Goal: Check status: Check status

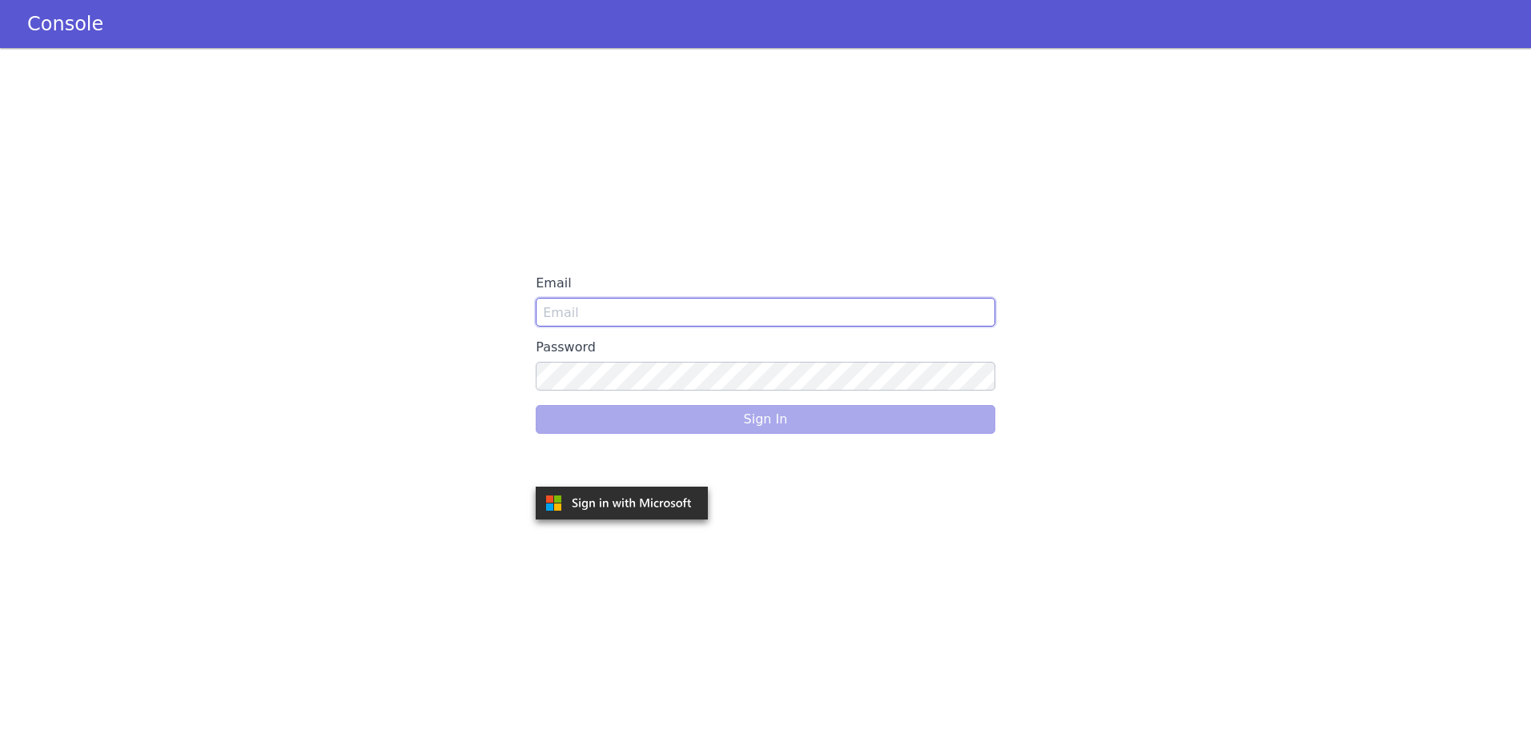
type input "Lauren@americanfinancellc.com"
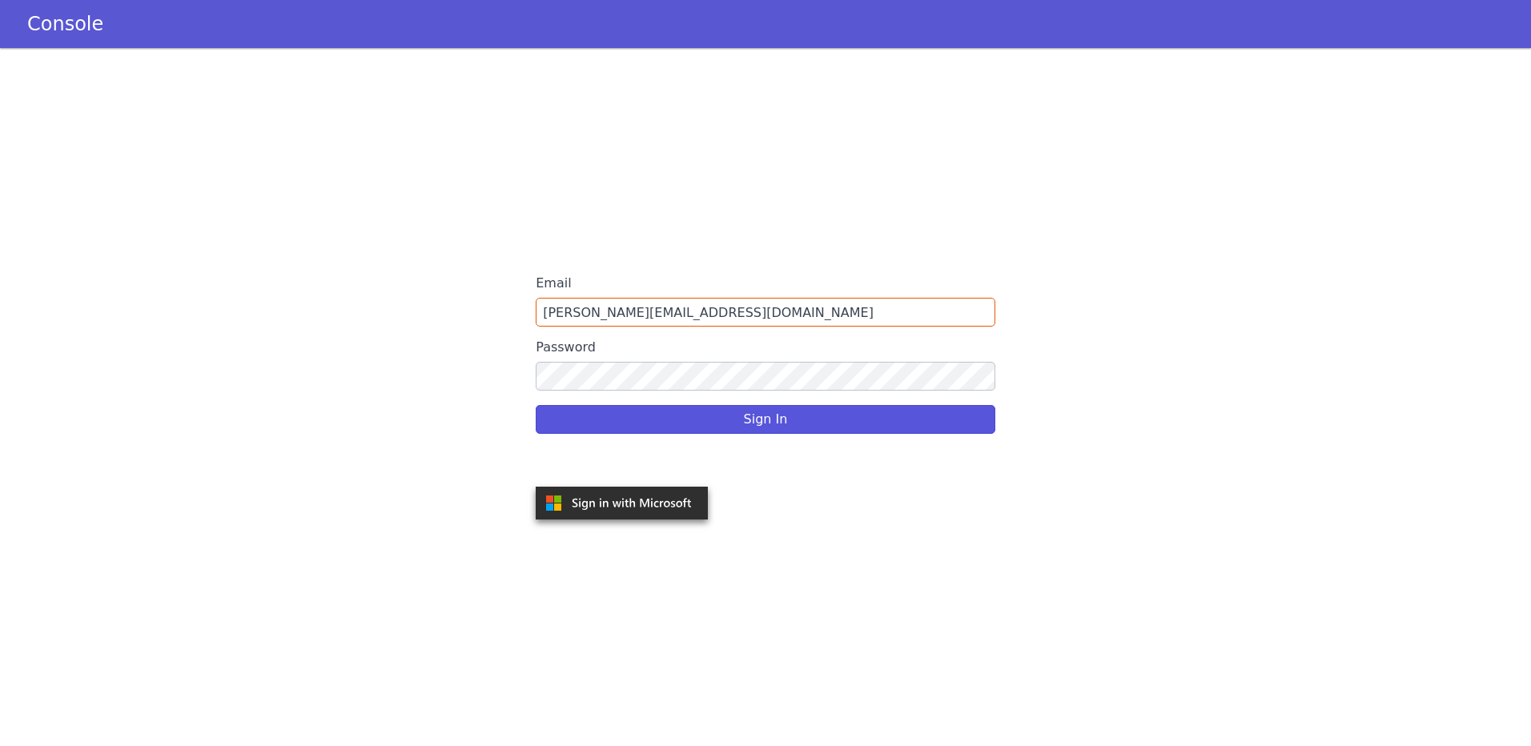
click at [809, 420] on div "Sign In" at bounding box center [765, 419] width 459 height 45
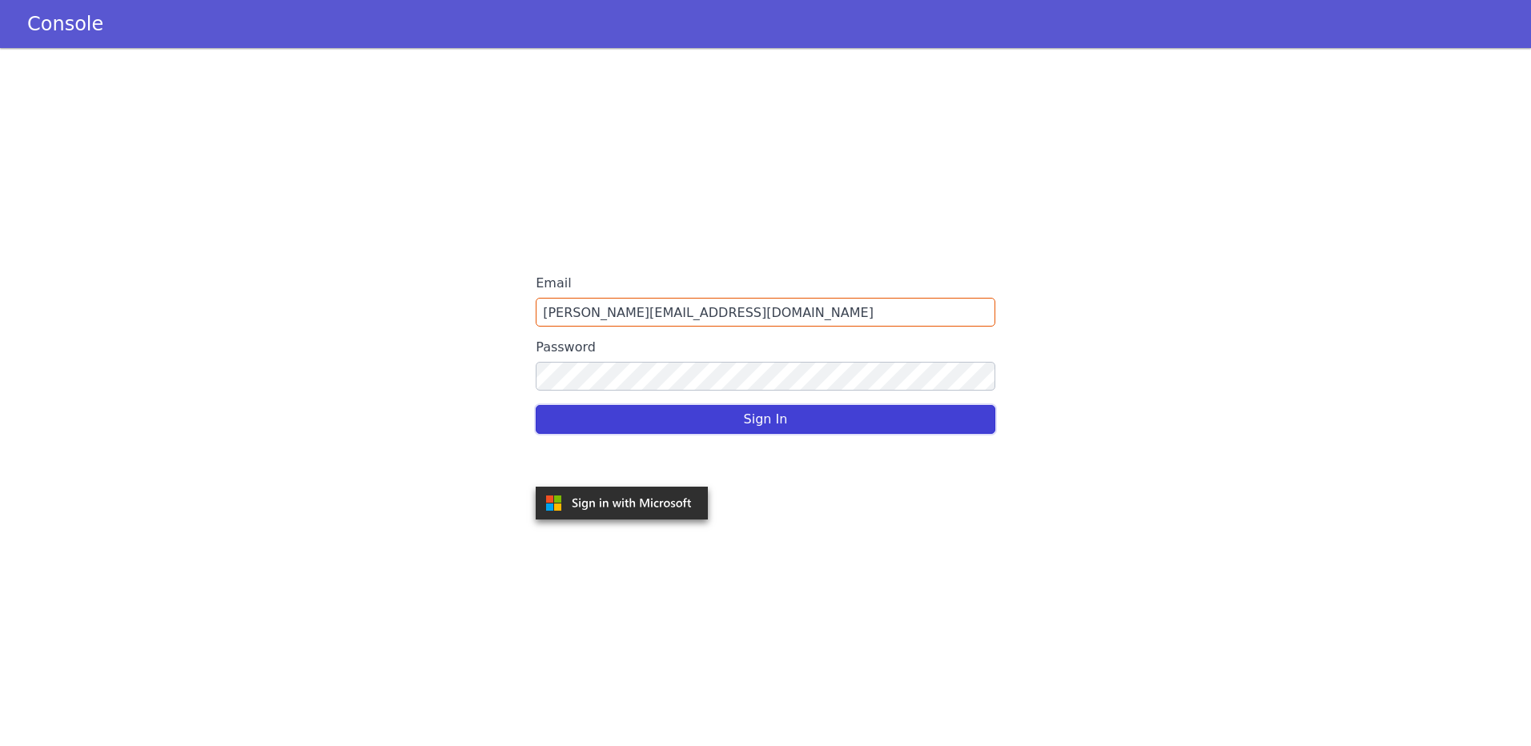
click at [809, 420] on button "Sign In" at bounding box center [765, 419] width 459 height 29
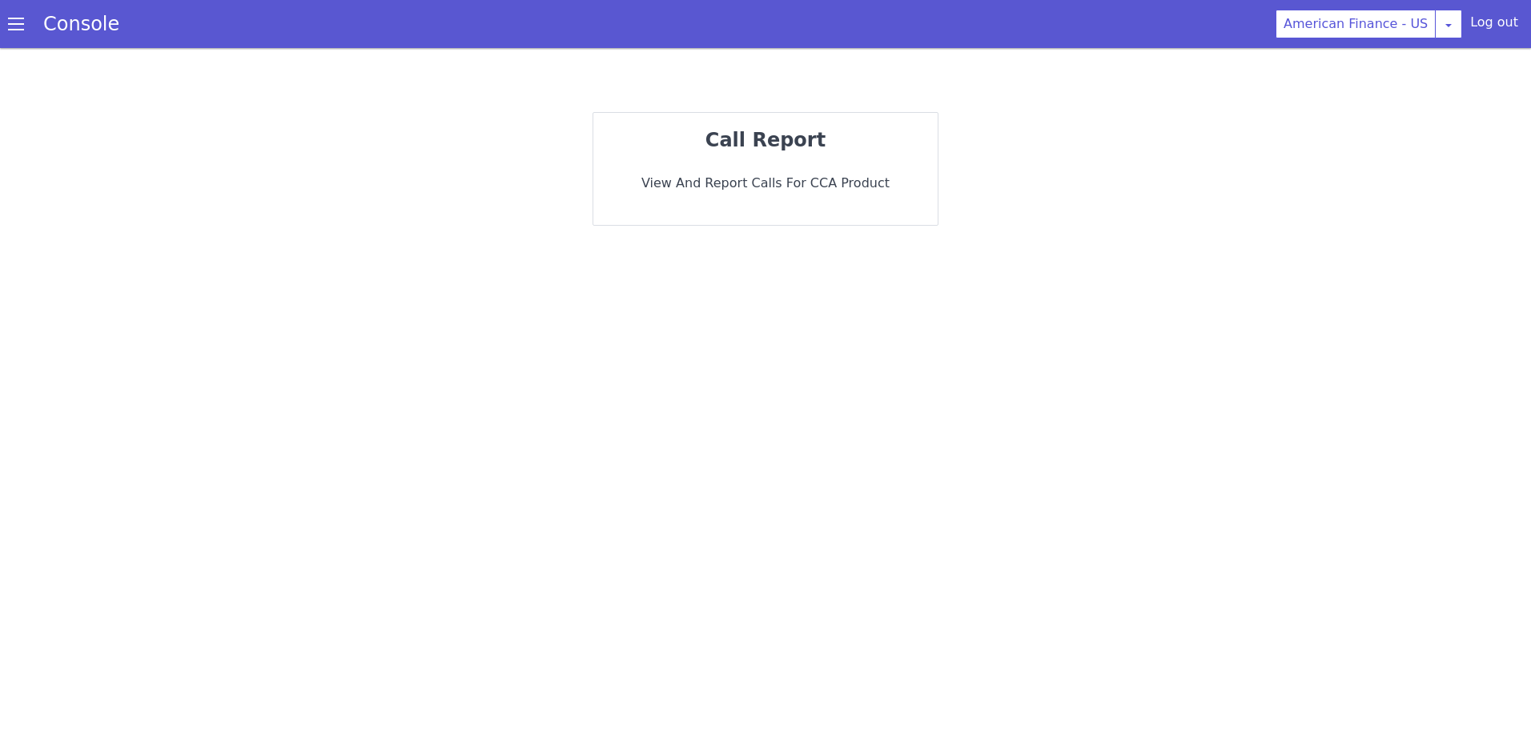
click at [18, 17] on div "Console" at bounding box center [73, 24] width 146 height 45
click at [18, 22] on span at bounding box center [16, 24] width 16 height 16
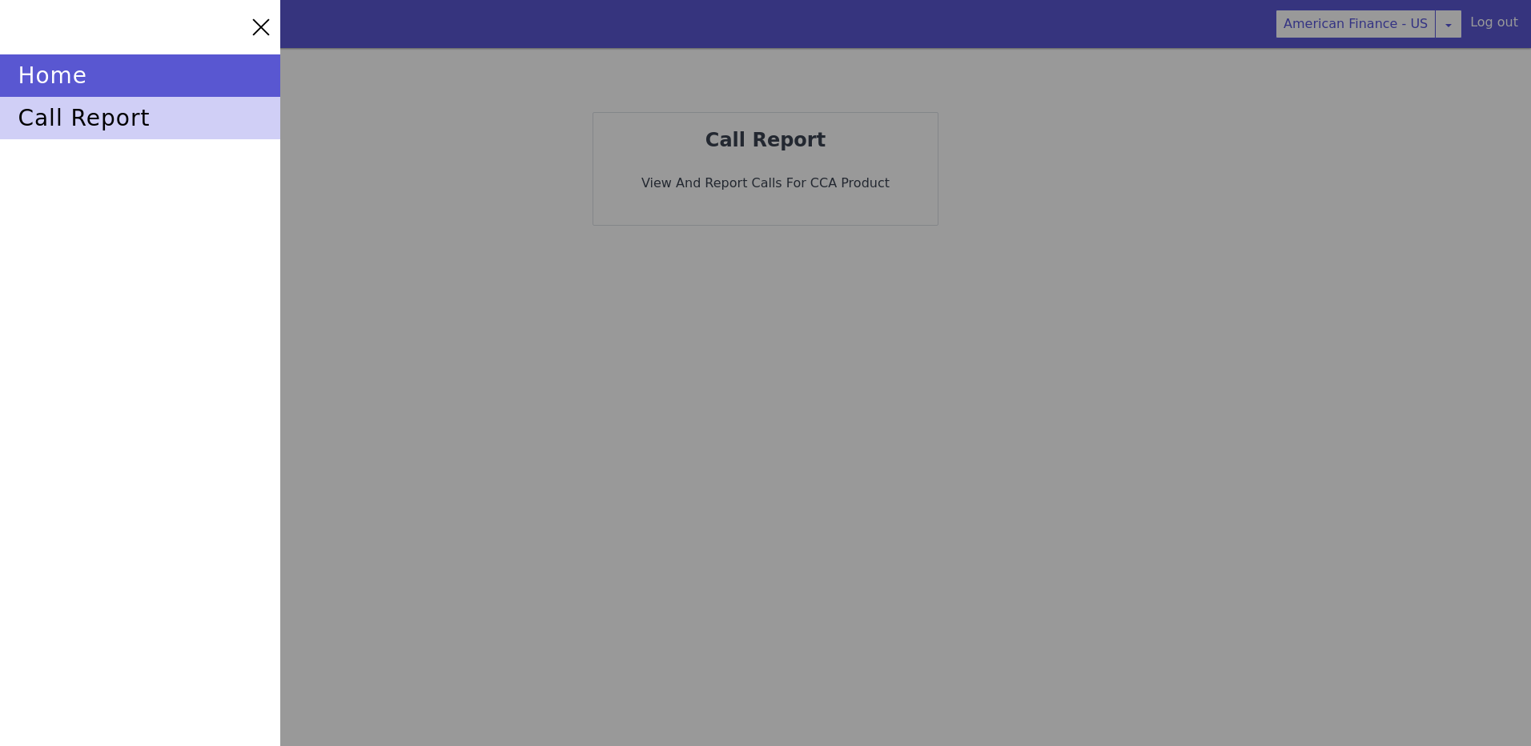
click at [99, 116] on div "call report" at bounding box center [140, 118] width 280 height 42
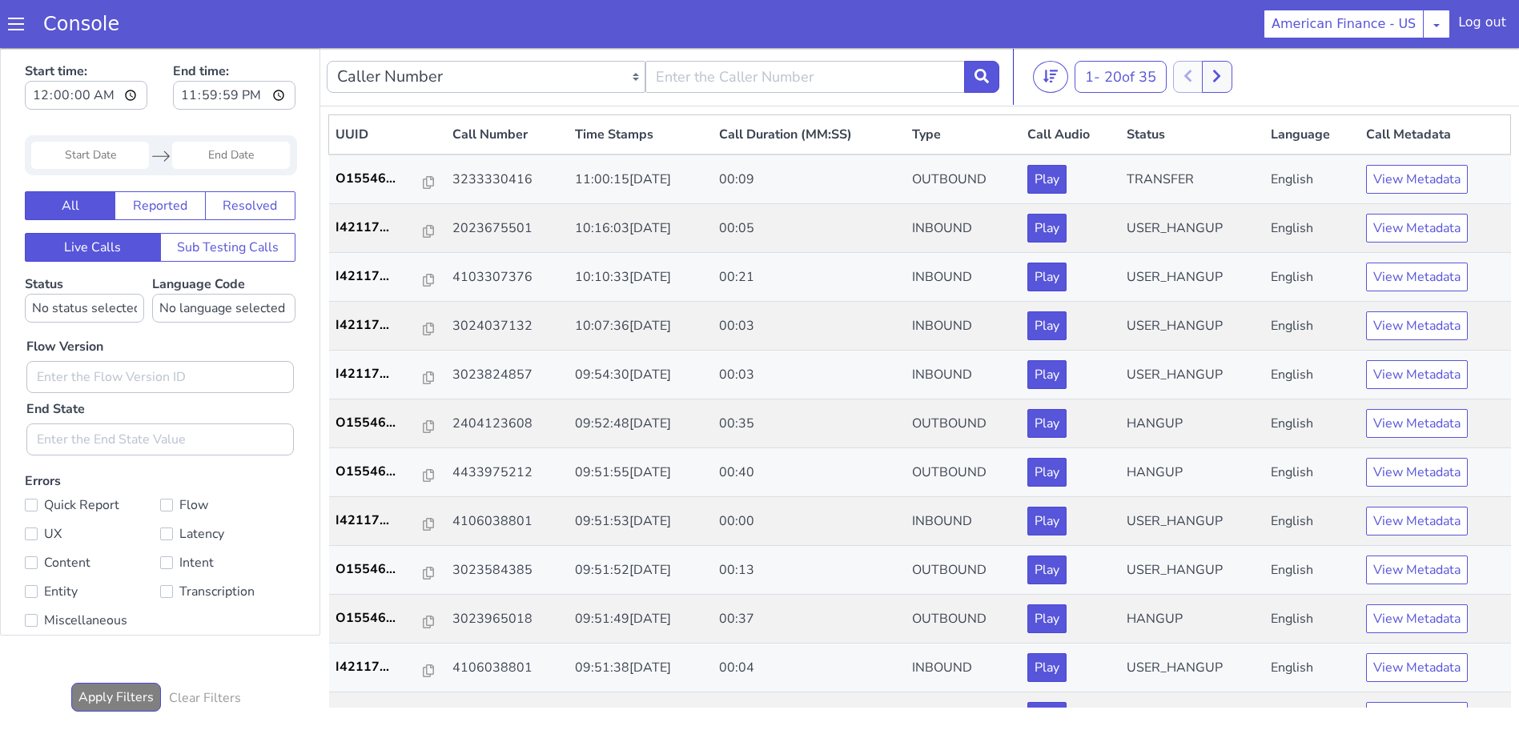
click at [137, 154] on input "Start Date" at bounding box center [90, 155] width 118 height 27
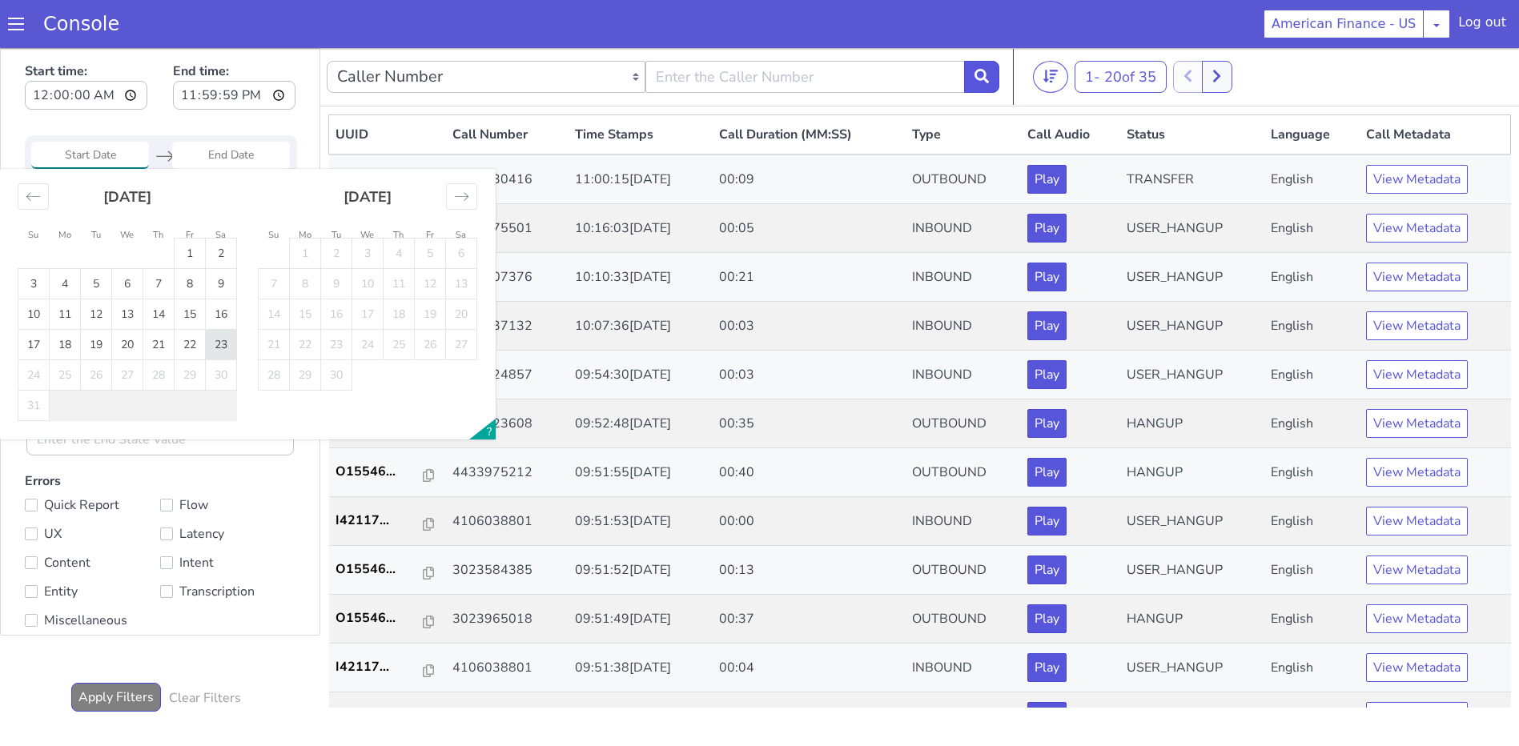
click at [219, 339] on td "23" at bounding box center [221, 345] width 31 height 30
type input "[DATE]"
click at [224, 335] on td "23" at bounding box center [221, 345] width 31 height 30
type input "[DATE]"
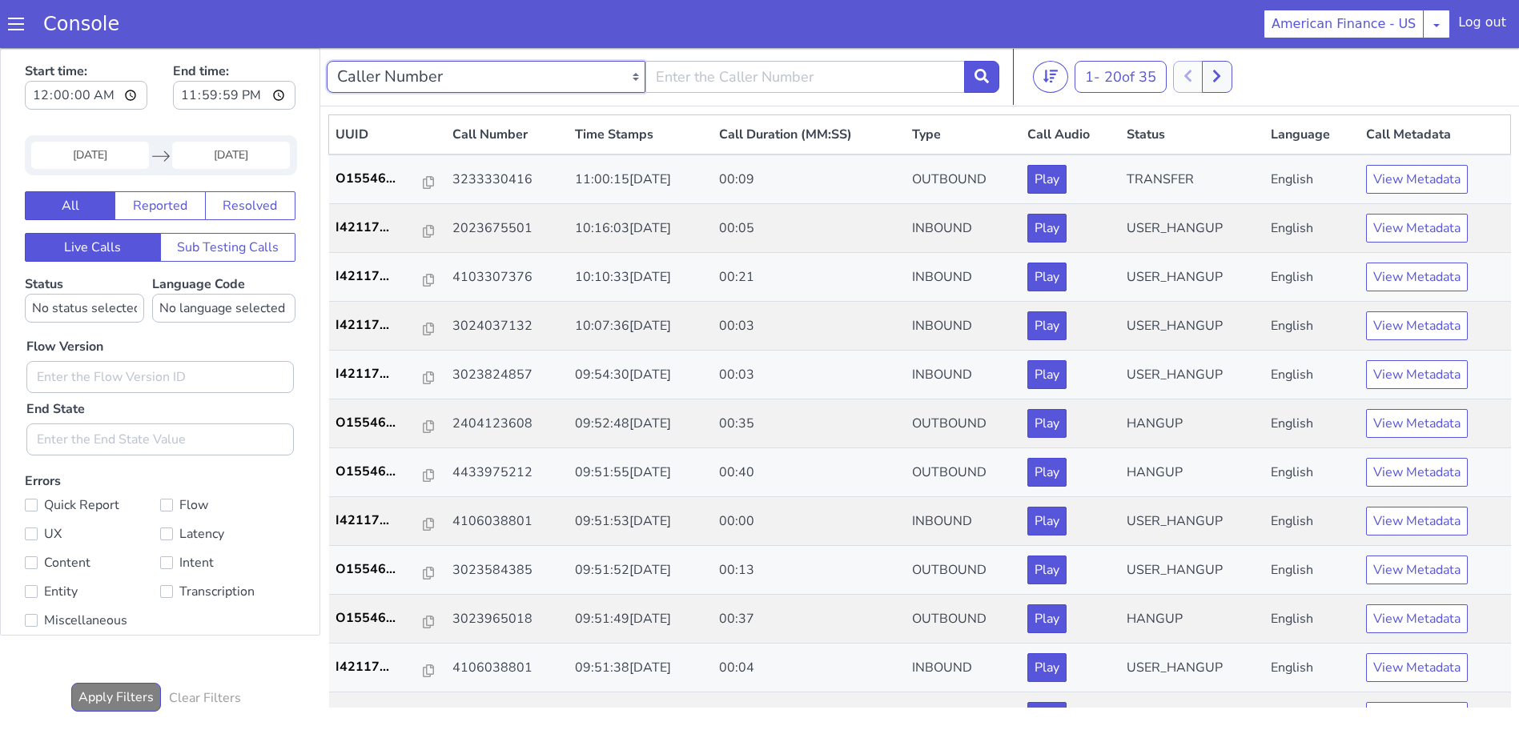
click at [544, 78] on select "Caller Number Call UUID Custom Parameter" at bounding box center [486, 77] width 319 height 32
click at [796, 79] on input "text" at bounding box center [804, 77] width 319 height 32
type input "3233330416"
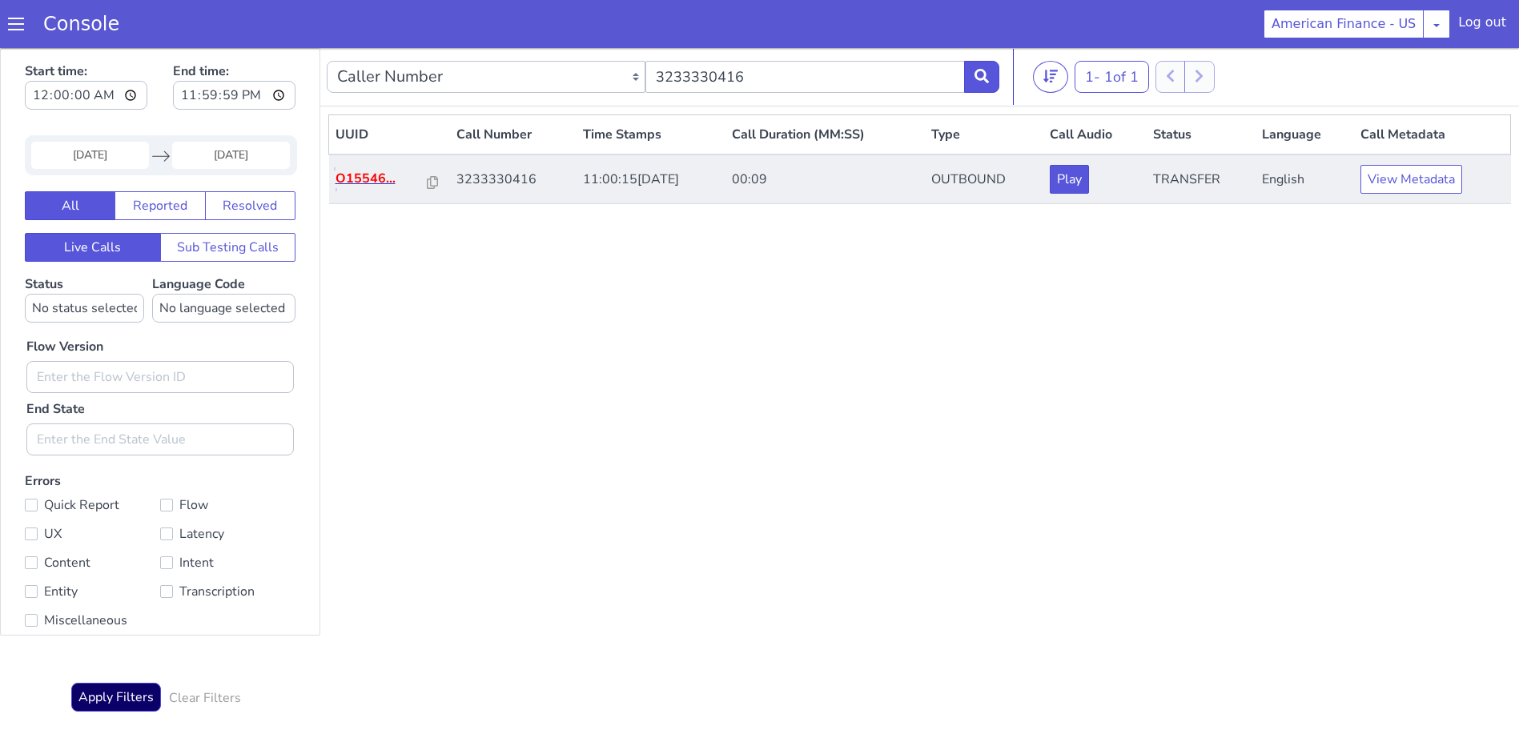
click at [363, 179] on p "O15546..." at bounding box center [381, 178] width 93 height 19
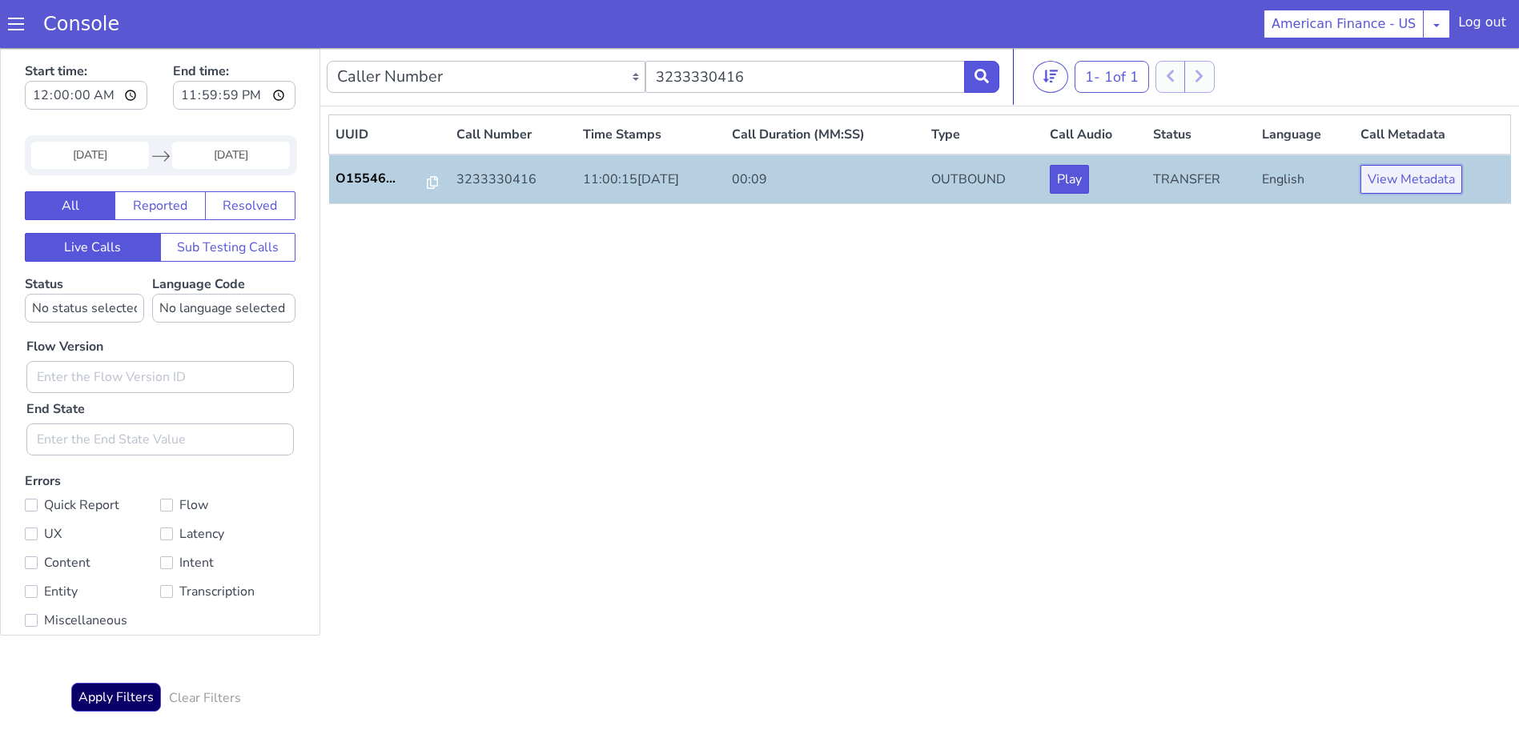
click at [1403, 181] on button "View Metadata" at bounding box center [1411, 179] width 102 height 29
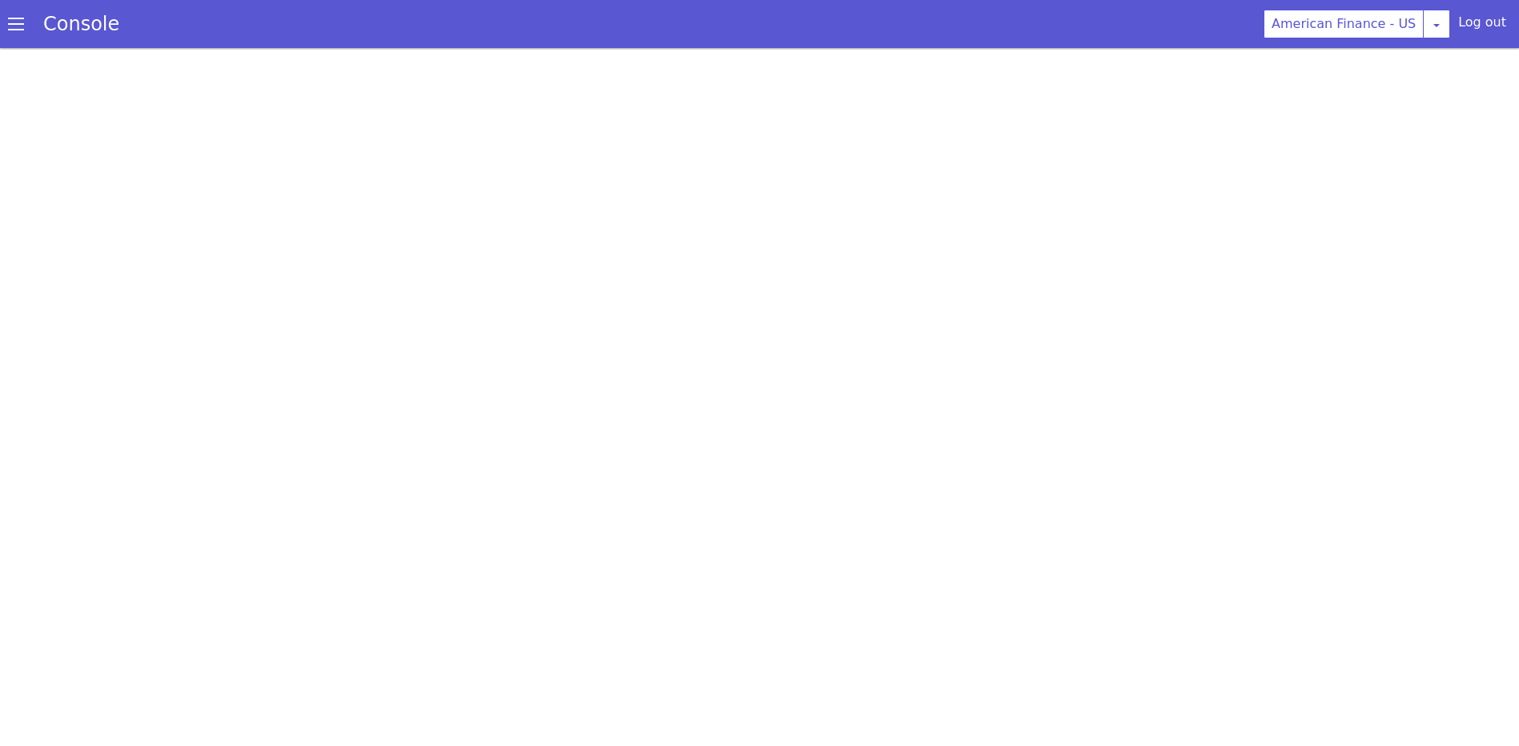
scroll to position [5, 0]
